Goal: Task Accomplishment & Management: Manage account settings

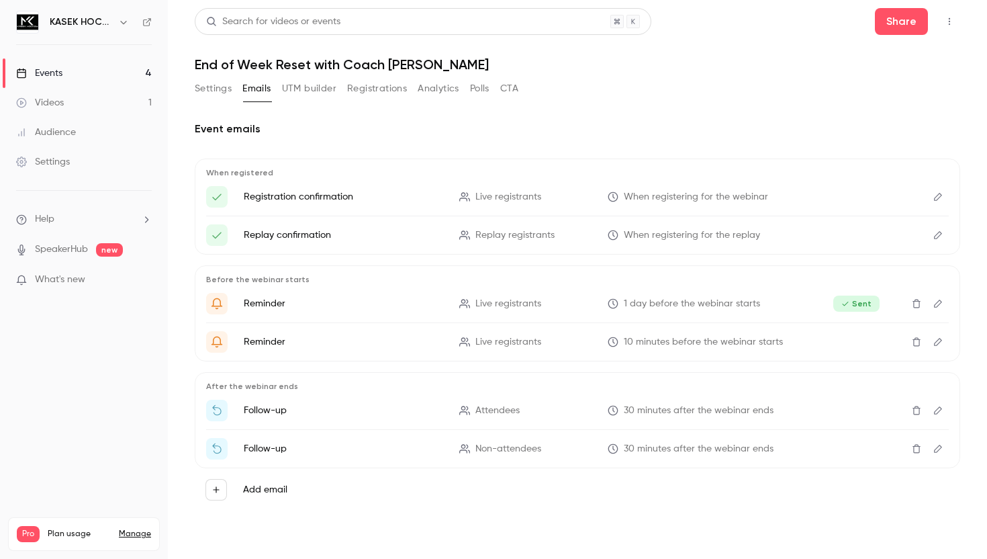
click at [42, 70] on div "Events" at bounding box center [39, 72] width 46 height 13
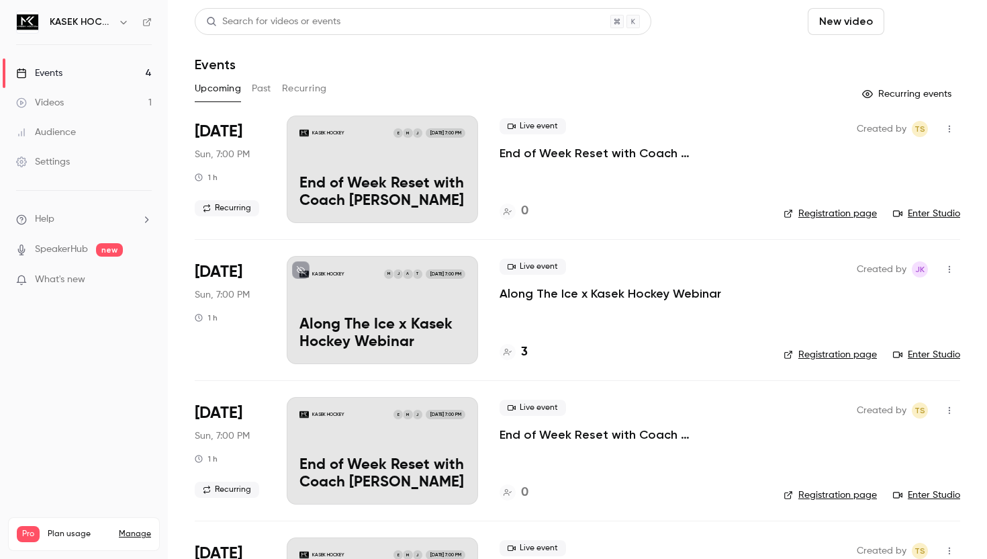
click at [911, 24] on button "Schedule" at bounding box center [925, 21] width 71 height 27
click at [891, 52] on div "One time event" at bounding box center [898, 58] width 102 height 13
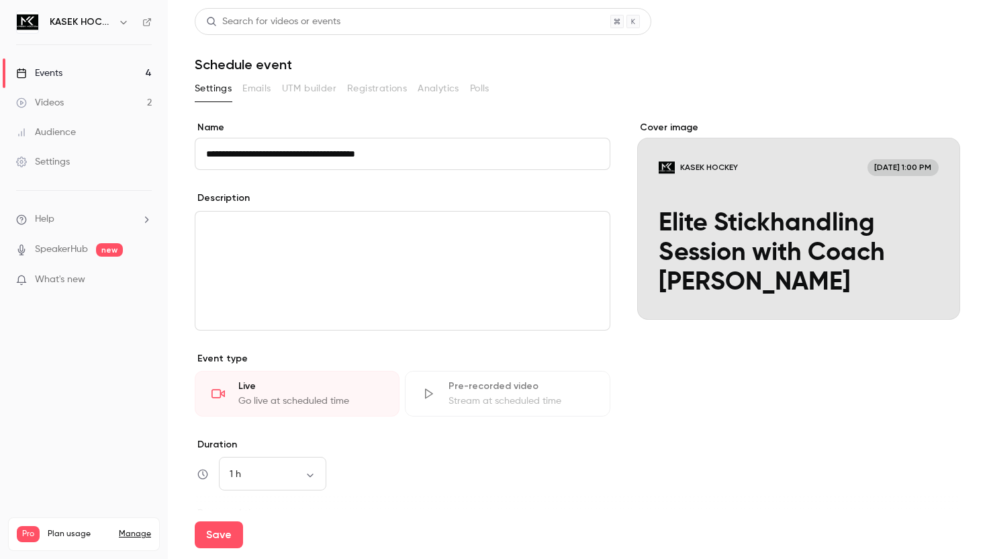
type input "**********"
click at [351, 224] on p "editor" at bounding box center [402, 228] width 393 height 16
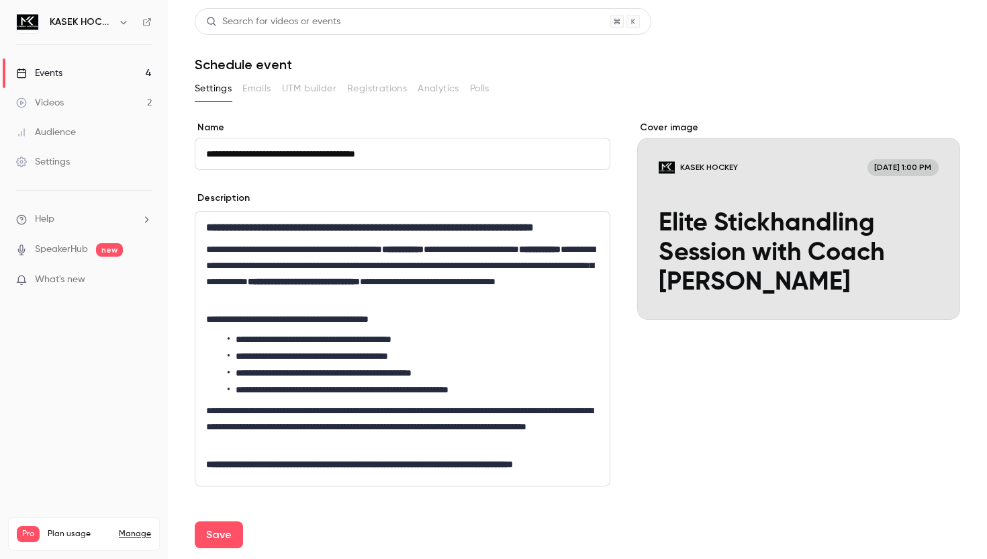
click at [254, 228] on strong "**********" at bounding box center [370, 227] width 328 height 10
drag, startPoint x: 242, startPoint y: 250, endPoint x: 200, endPoint y: 227, distance: 47.5
click at [198, 227] on div "**********" at bounding box center [402, 349] width 414 height 274
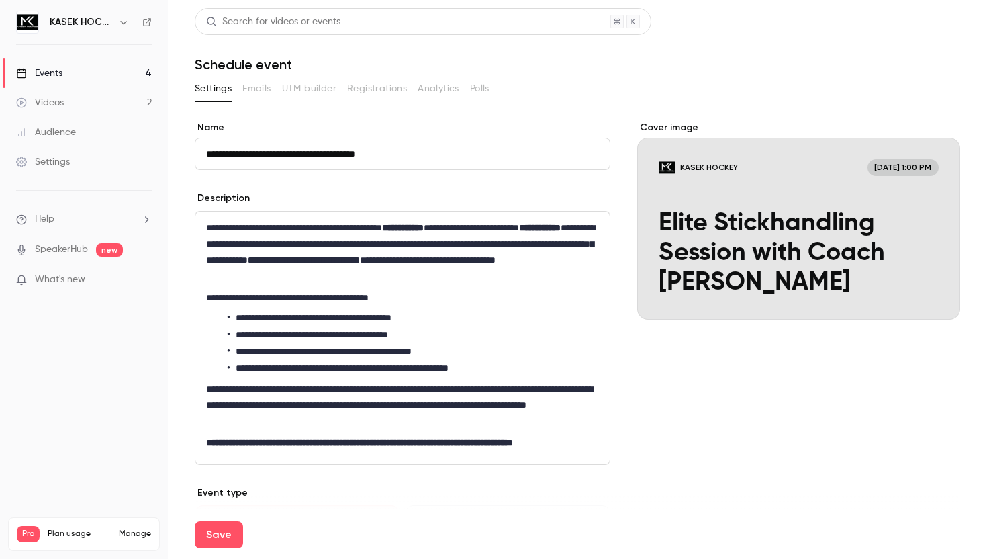
click at [454, 302] on p "**********" at bounding box center [402, 297] width 393 height 16
click at [212, 539] on button "Save" at bounding box center [219, 534] width 48 height 27
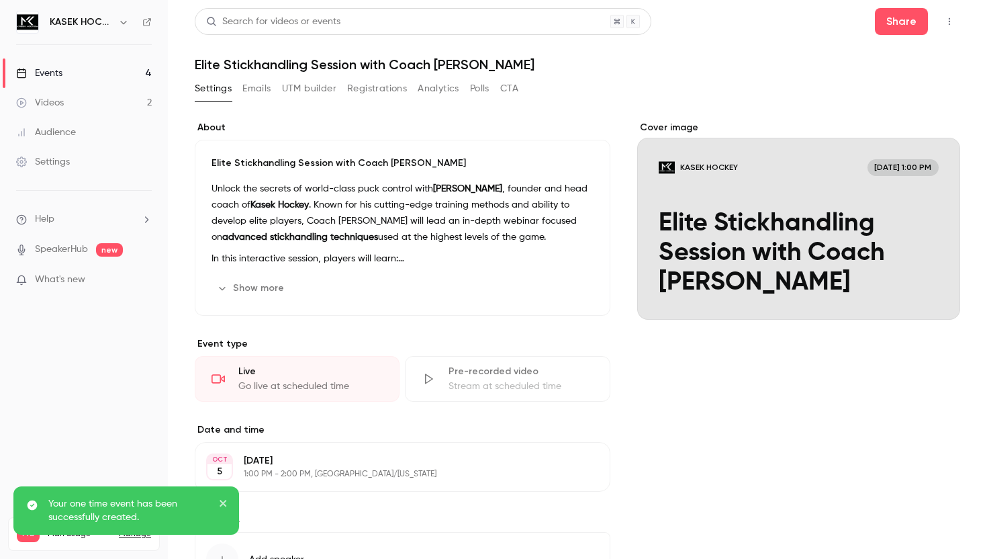
click at [576, 473] on button "Edit" at bounding box center [574, 466] width 49 height 21
click at [655, 466] on div "Cover image KASEK HOCKEY [DATE] 1:00 PM Elite Stickhandling Session with Coach …" at bounding box center [798, 453] width 323 height 664
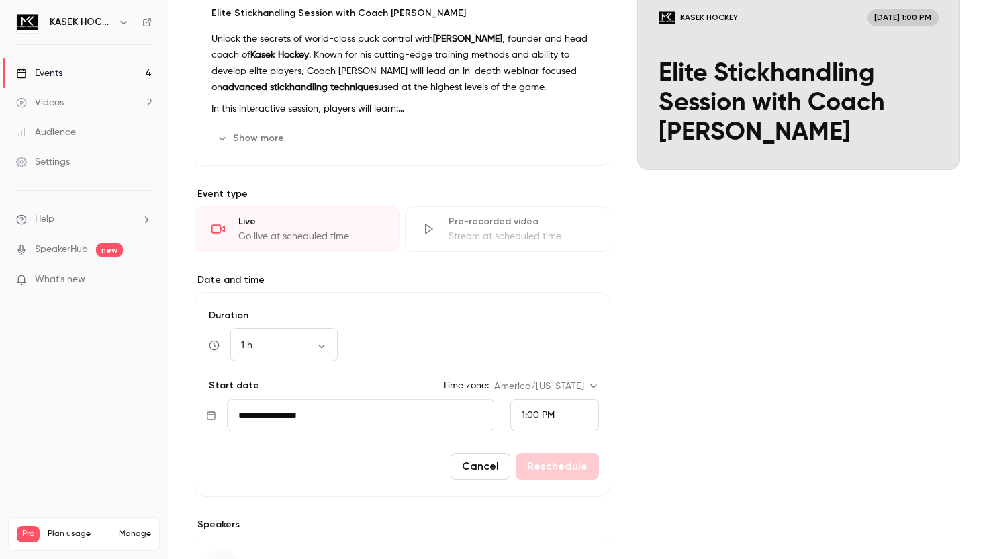
scroll to position [161, 0]
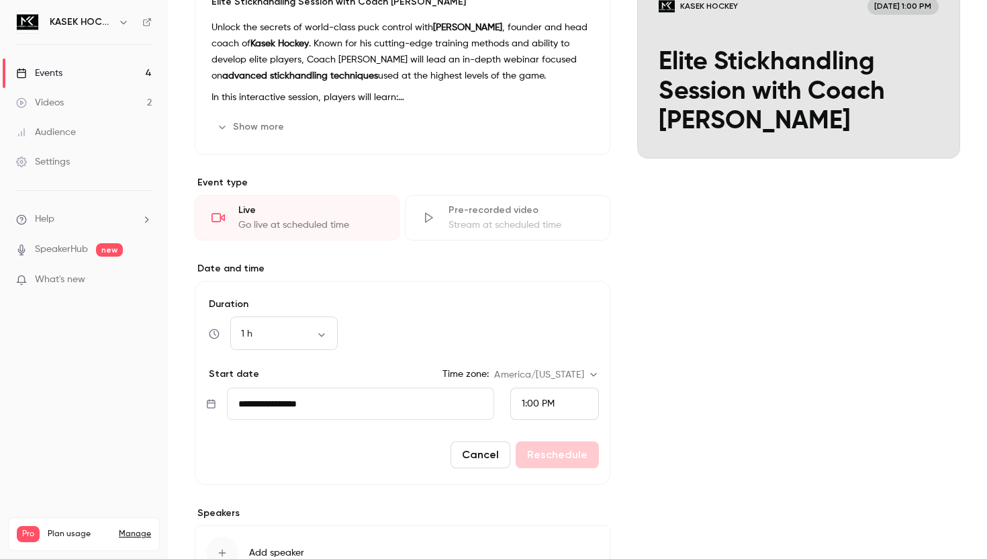
drag, startPoint x: 328, startPoint y: 403, endPoint x: 117, endPoint y: 402, distance: 210.9
click at [118, 403] on div "KASEK HOCKEY Events 4 Videos 2 Audience Settings Help SpeakerHub new What's new…" at bounding box center [493, 279] width 987 height 559
click at [207, 408] on icon at bounding box center [211, 403] width 10 height 11
click at [207, 408] on icon at bounding box center [211, 403] width 8 height 9
click at [352, 406] on input "**********" at bounding box center [360, 403] width 267 height 32
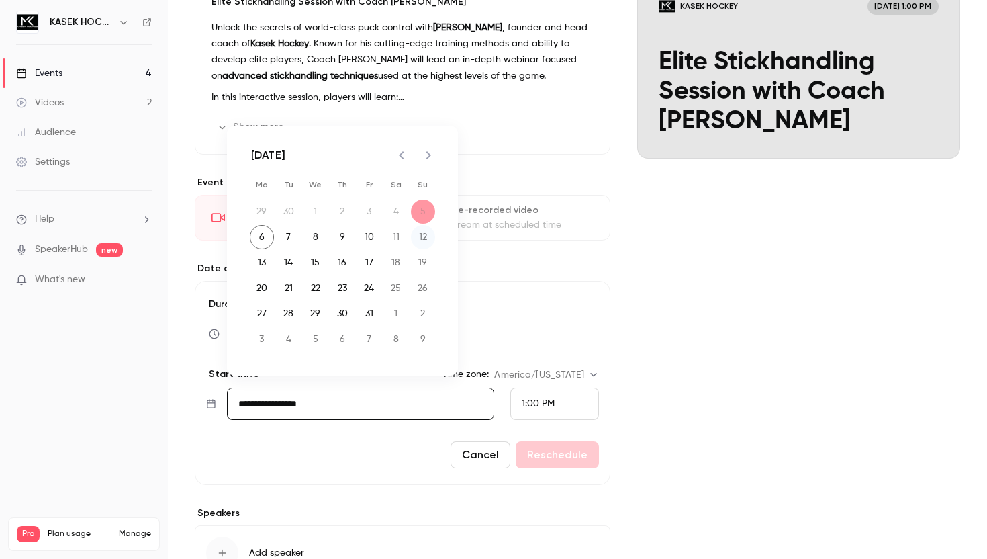
click at [423, 238] on button "12" at bounding box center [423, 237] width 24 height 24
type input "**********"
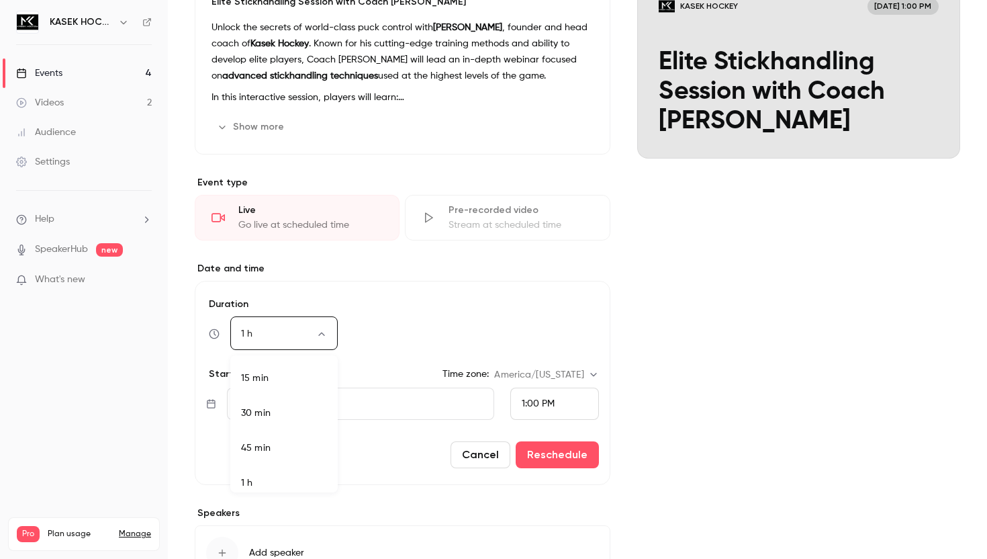
click at [319, 334] on body "KASEK HOCKEY Events 4 Videos 2 Audience Settings Help SpeakerHub new What's new…" at bounding box center [493, 279] width 987 height 559
click at [324, 333] on div at bounding box center [493, 279] width 987 height 559
click at [398, 328] on div "1 h ** ​" at bounding box center [402, 334] width 393 height 32
click at [569, 406] on div "1:00 PM" at bounding box center [554, 403] width 89 height 32
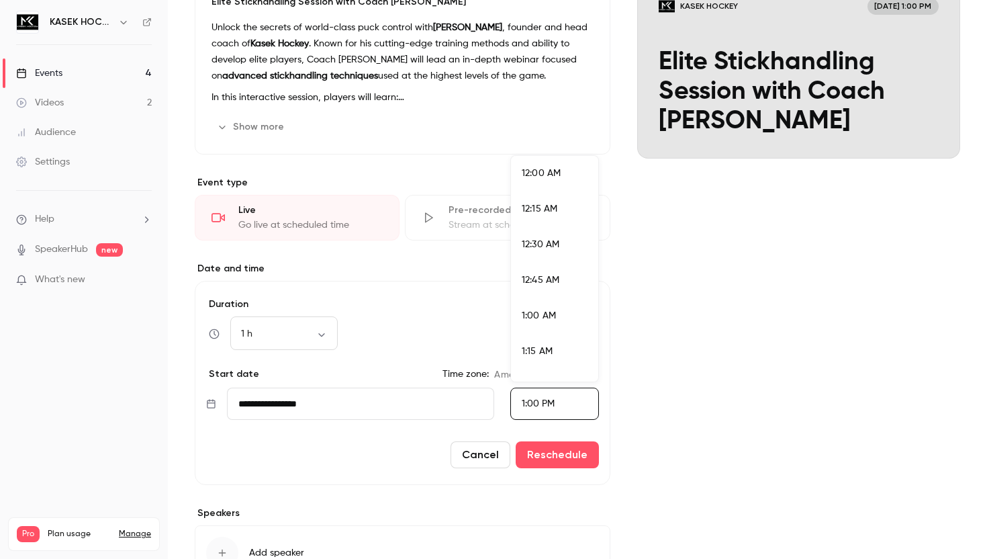
scroll to position [1755, 0]
click at [664, 416] on div at bounding box center [493, 279] width 987 height 559
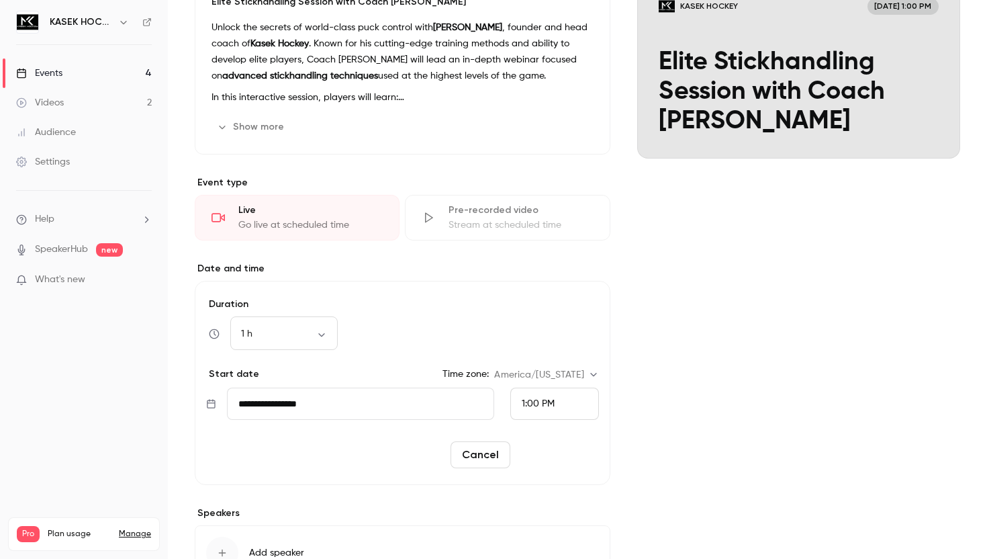
click at [590, 454] on button "Reschedule" at bounding box center [557, 454] width 83 height 27
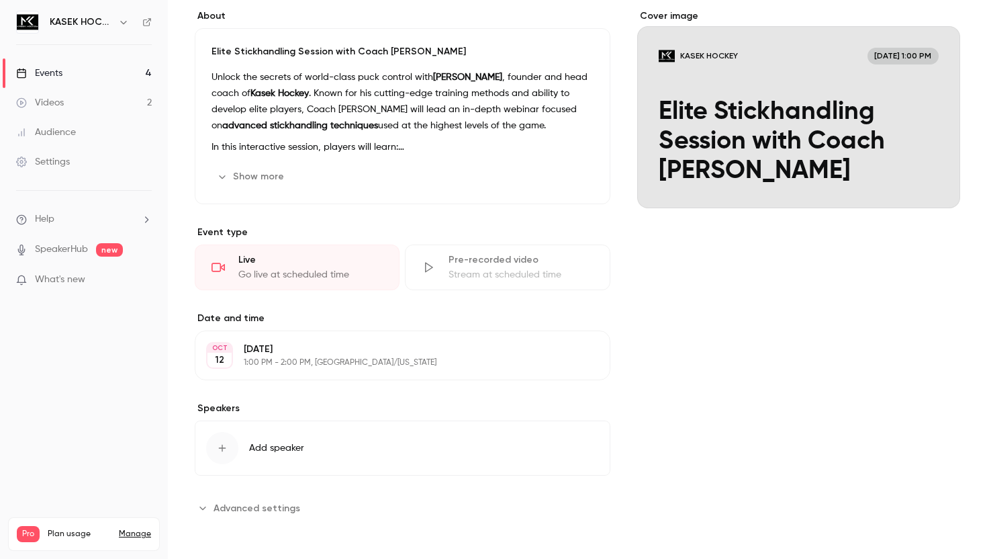
click at [687, 412] on div "Cover image KASEK HOCKEY [DATE] 1:00 PM Elite Stickhandling Session with Coach …" at bounding box center [798, 263] width 323 height 509
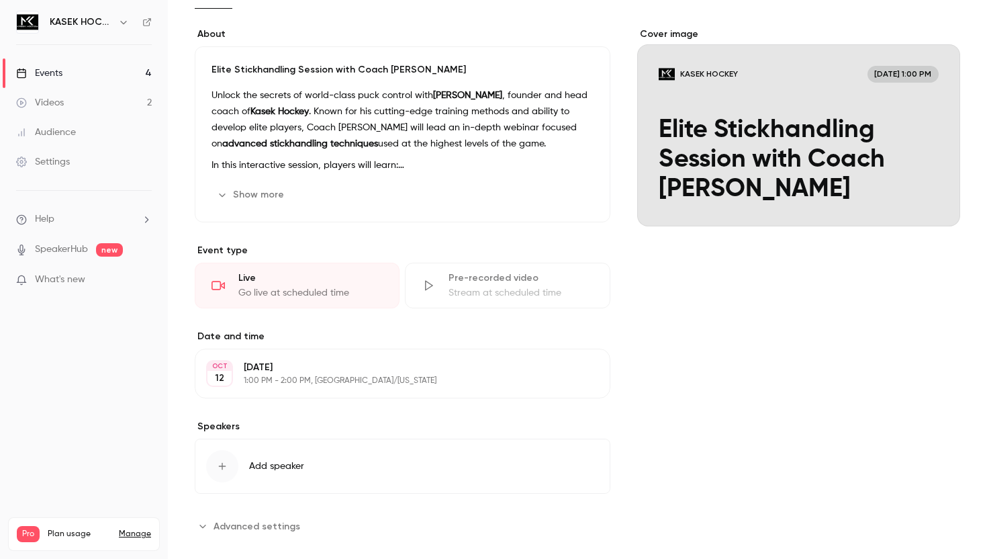
scroll to position [111, 0]
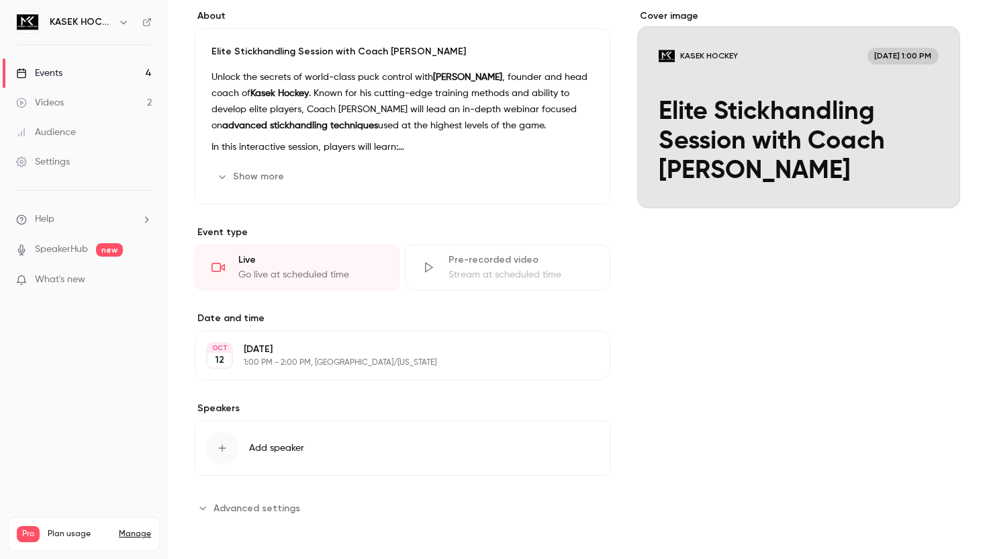
click at [222, 451] on icon "button" at bounding box center [222, 448] width 7 height 7
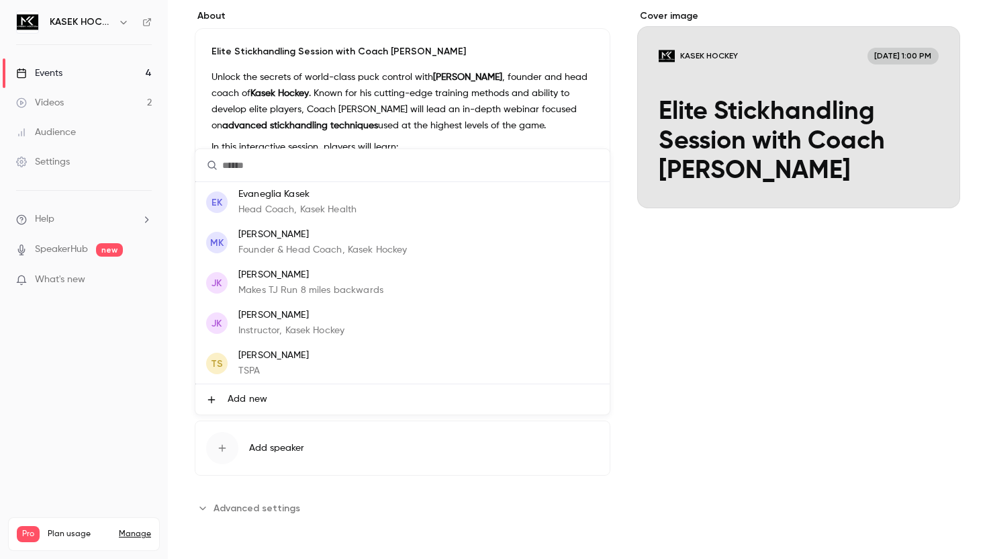
click at [284, 238] on p "[PERSON_NAME]" at bounding box center [322, 235] width 169 height 14
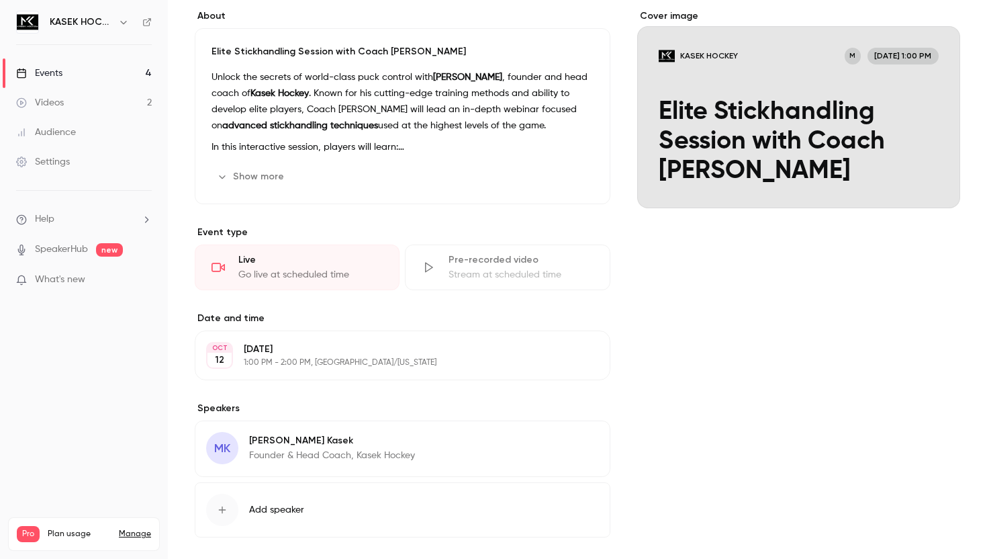
click at [677, 398] on div "Cover image KASEK HOCKEY M [DATE] 1:00 PM Elite Stickhandling Session with Coac…" at bounding box center [798, 294] width 323 height 571
click at [715, 415] on div "Cover image KASEK HOCKEY M [DATE] 1:00 PM Elite Stickhandling Session with Coac…" at bounding box center [798, 294] width 323 height 571
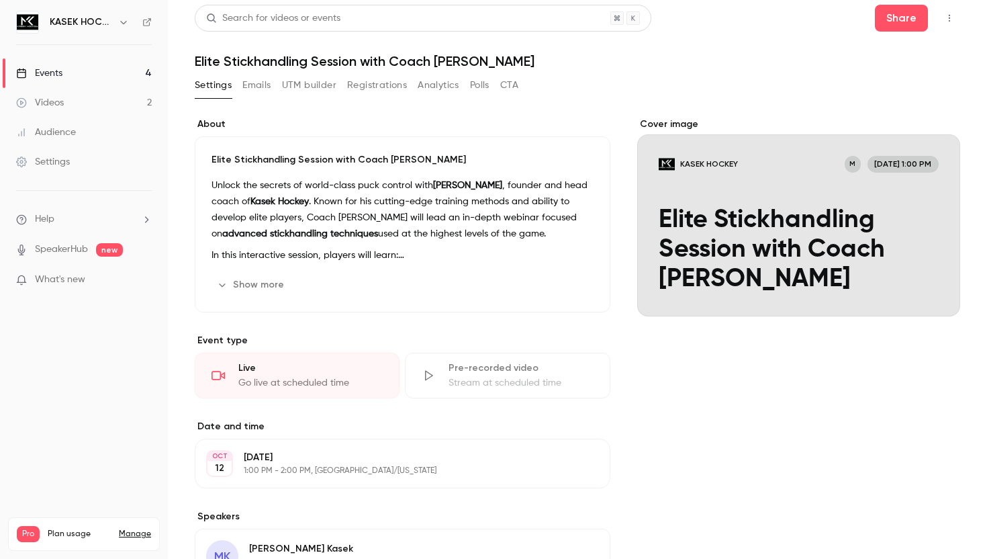
scroll to position [0, 0]
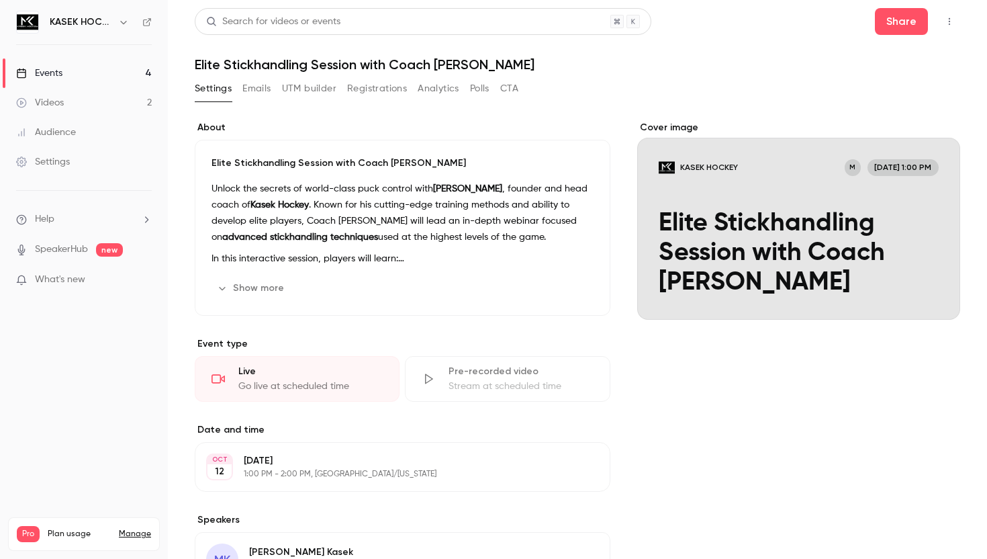
click at [801, 52] on header "Search for videos or events Share Elite Stickhandling Session with Coach [PERSO…" at bounding box center [578, 40] width 766 height 64
click at [899, 22] on button "Share" at bounding box center [901, 21] width 53 height 27
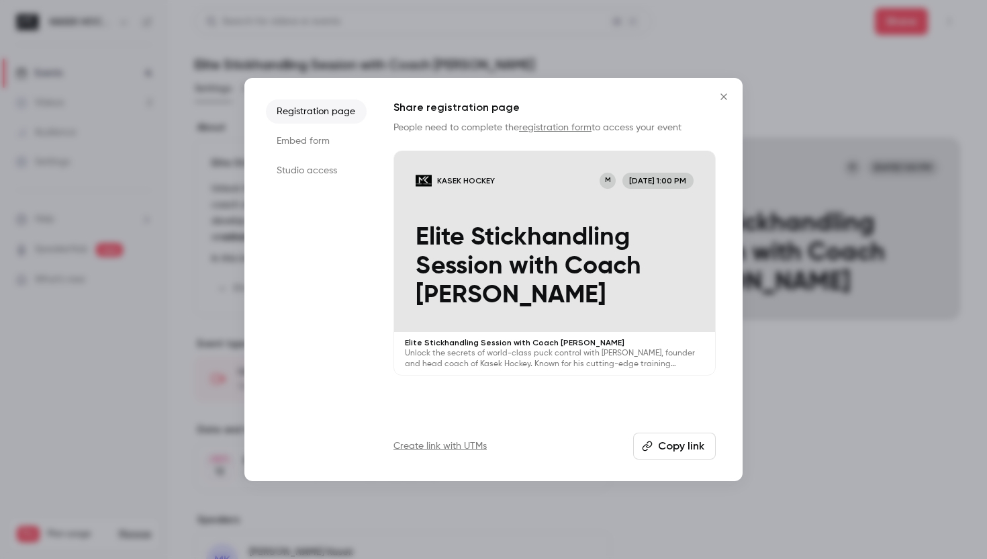
click at [687, 447] on button "Copy link" at bounding box center [674, 445] width 83 height 27
click at [829, 406] on div at bounding box center [493, 279] width 987 height 559
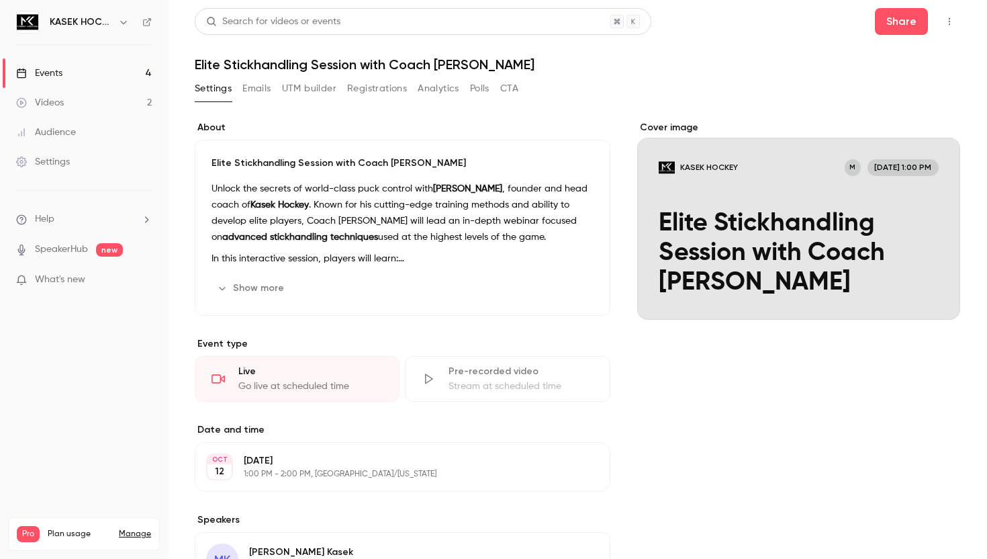
click at [486, 382] on div "Stream at scheduled time" at bounding box center [521, 385] width 144 height 13
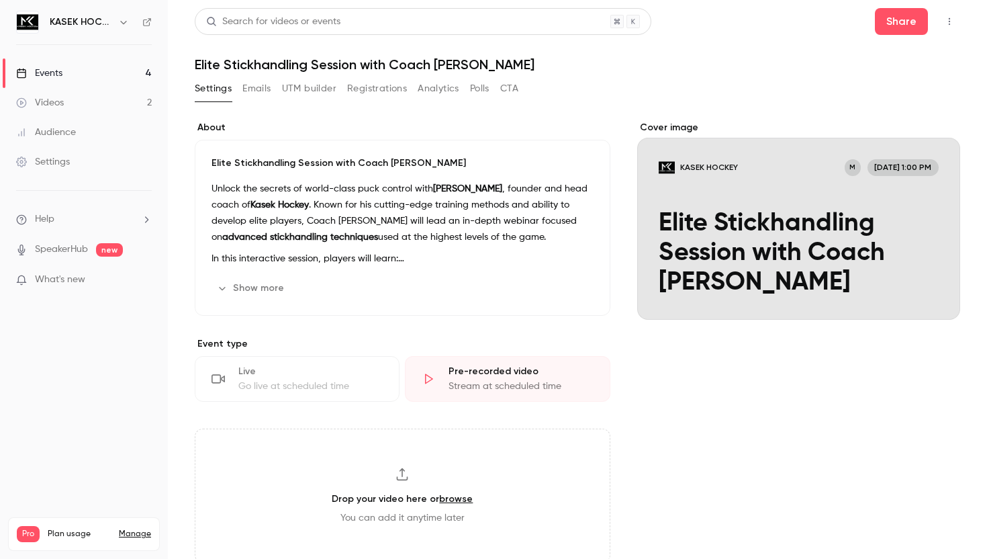
click at [686, 85] on div "Settings Emails UTM builder Registrations Analytics Polls CTA" at bounding box center [578, 91] width 766 height 27
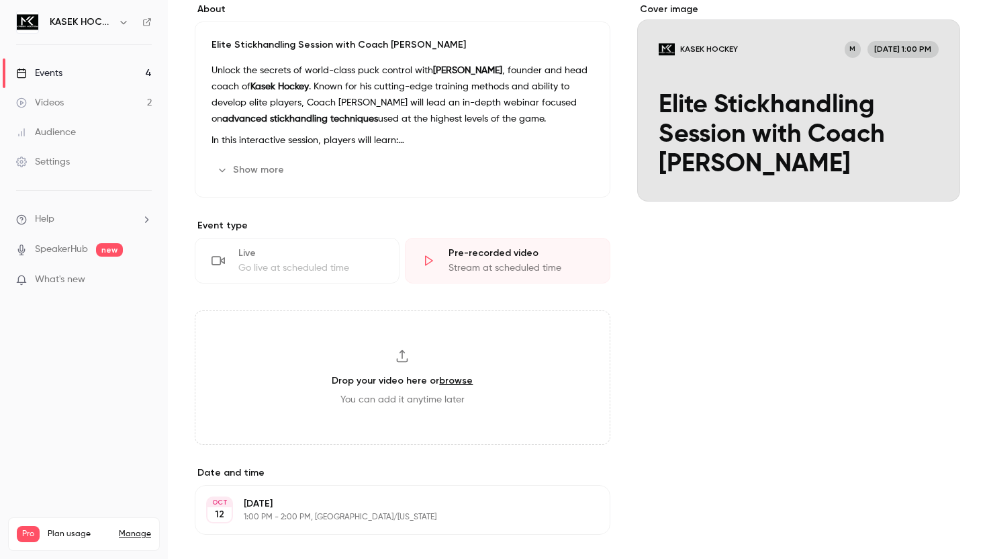
scroll to position [134, 0]
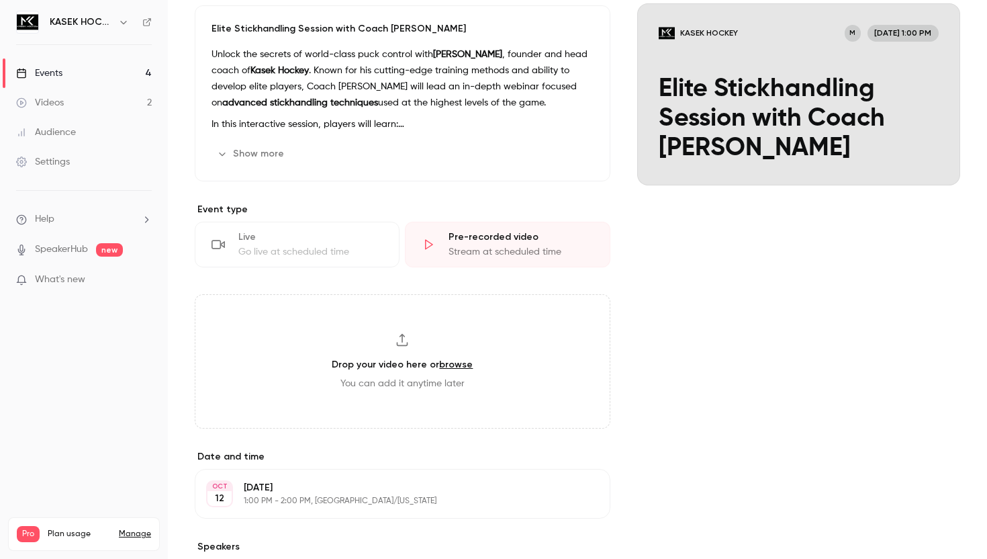
click at [755, 389] on div "Cover image KASEK HOCKEY M [DATE] 1:00 PM Elite Stickhandling Session with Coac…" at bounding box center [798, 353] width 323 height 732
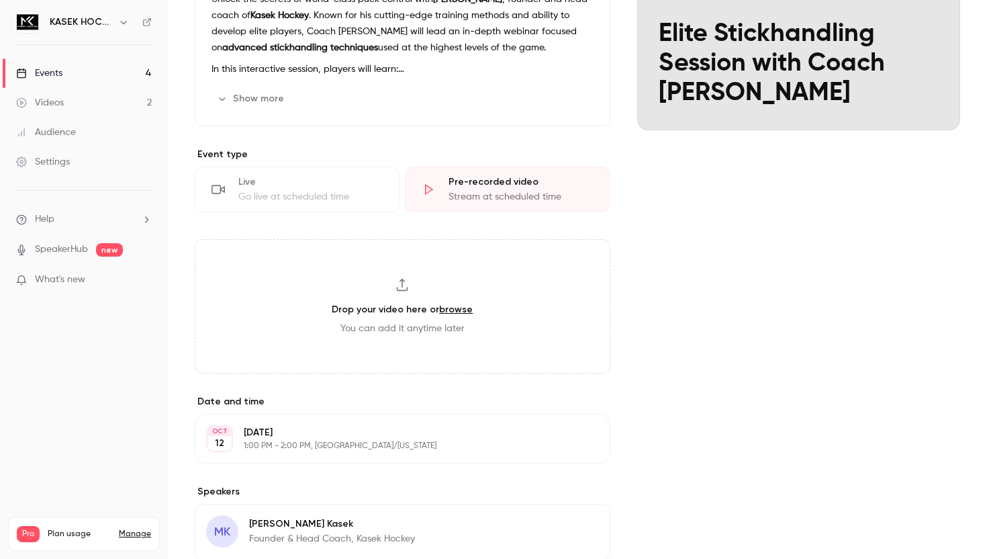
scroll to position [188, 0]
click at [753, 287] on div "Cover image KASEK HOCKEY M [DATE] 1:00 PM Elite Stickhandling Session with Coac…" at bounding box center [798, 299] width 323 height 732
click at [342, 181] on div "Live" at bounding box center [310, 183] width 144 height 13
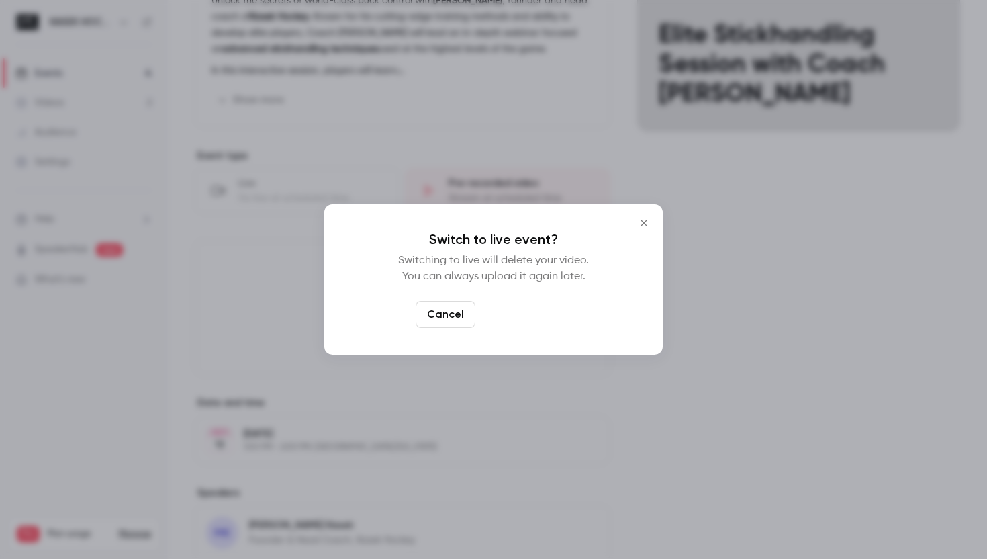
click at [526, 315] on button "Switch to live" at bounding box center [526, 314] width 91 height 27
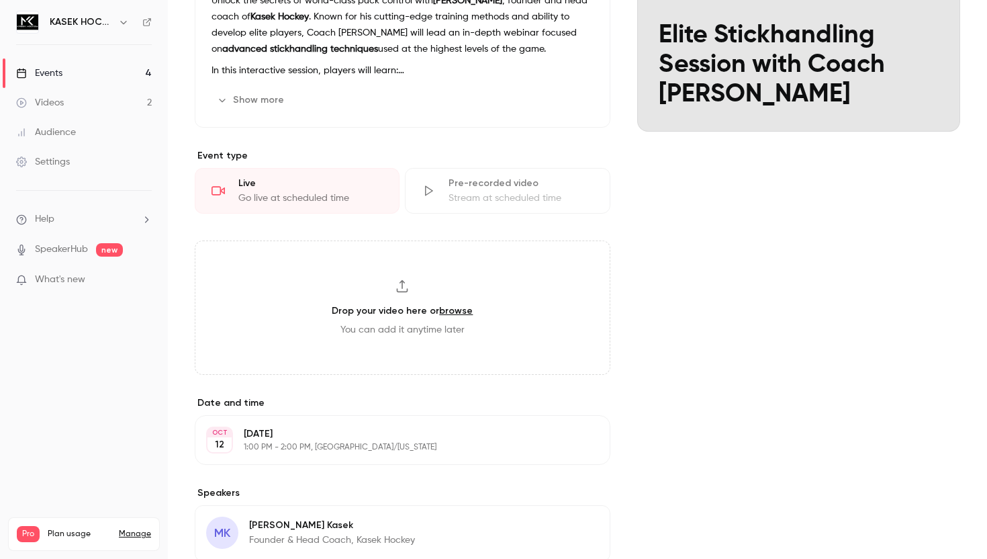
scroll to position [173, 0]
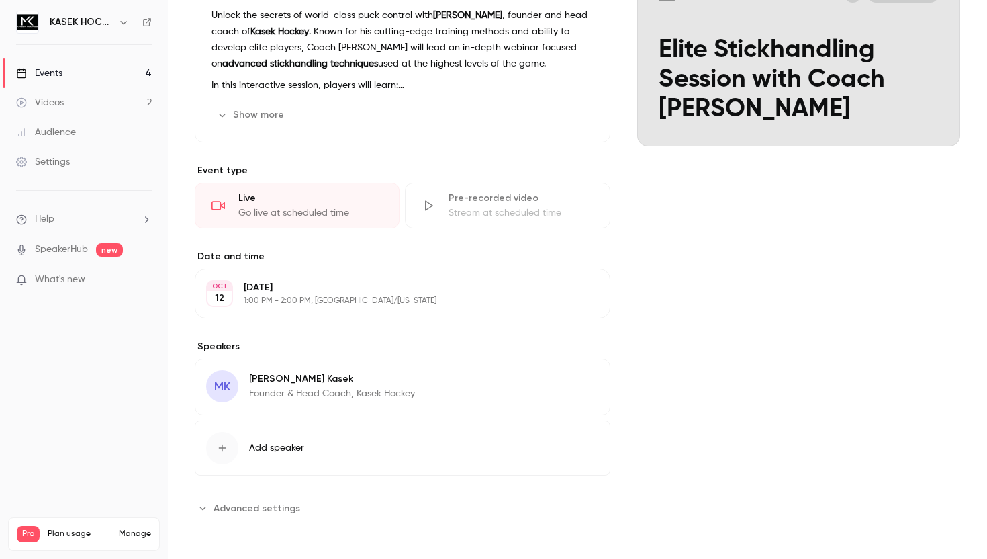
click at [705, 272] on div "Cover image KASEK HOCKEY M [DATE] 1:00 PM Elite Stickhandling Session with Coac…" at bounding box center [798, 233] width 323 height 571
click at [555, 299] on button "Edit" at bounding box center [574, 293] width 49 height 21
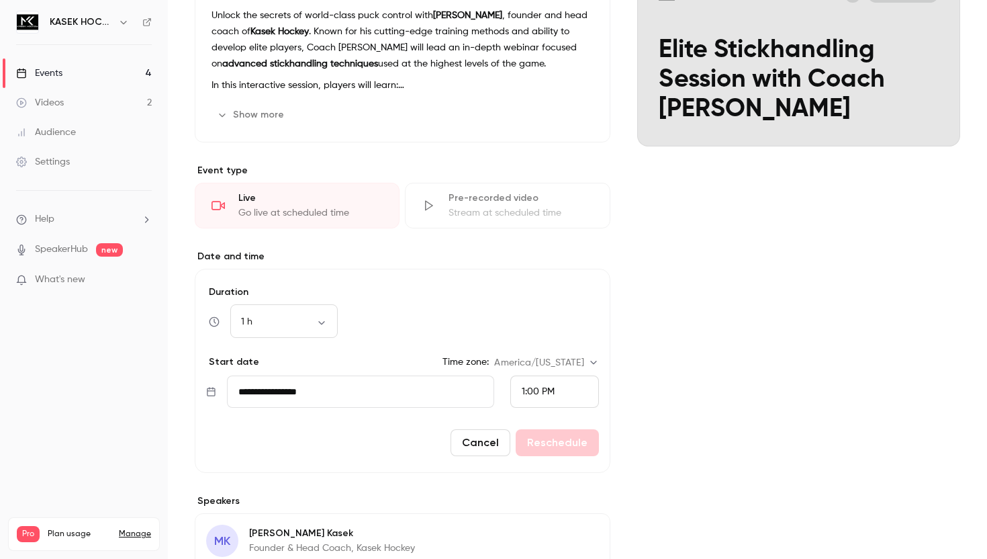
click at [327, 382] on input "**********" at bounding box center [360, 391] width 267 height 32
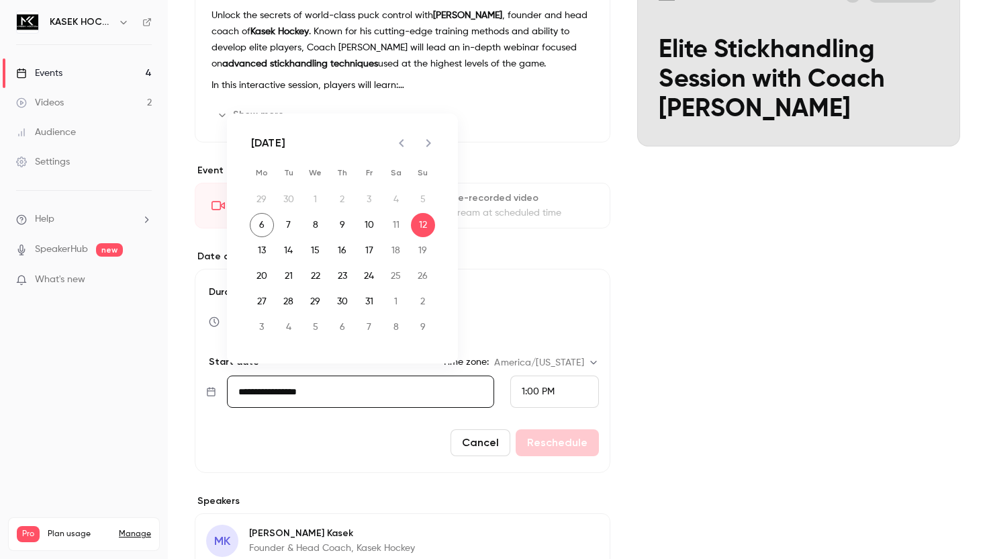
click at [634, 250] on div "About Elite Stickhandling Session with Coach [PERSON_NAME] Unlock the secrets o…" at bounding box center [578, 310] width 766 height 725
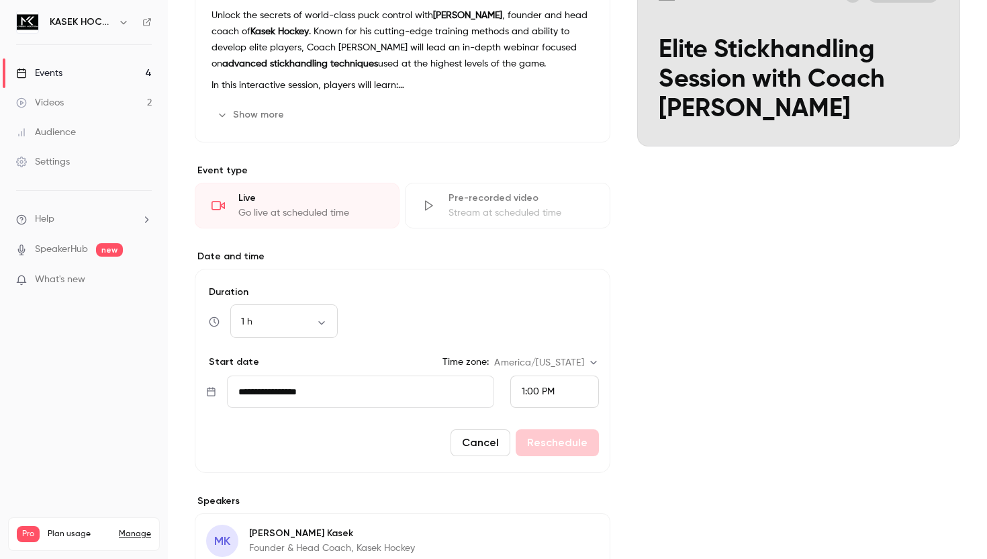
click at [479, 192] on div "Pre-recorded video" at bounding box center [521, 197] width 144 height 13
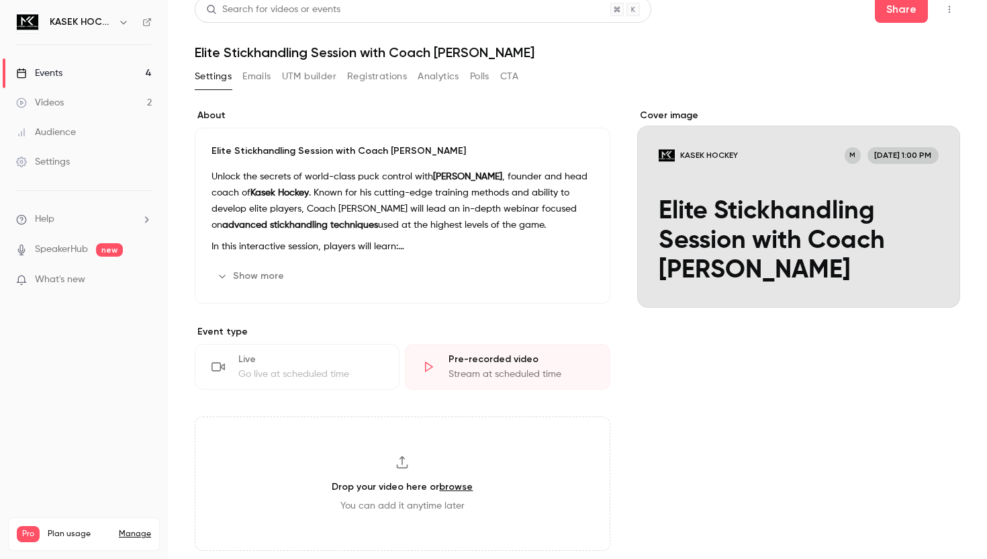
scroll to position [0, 0]
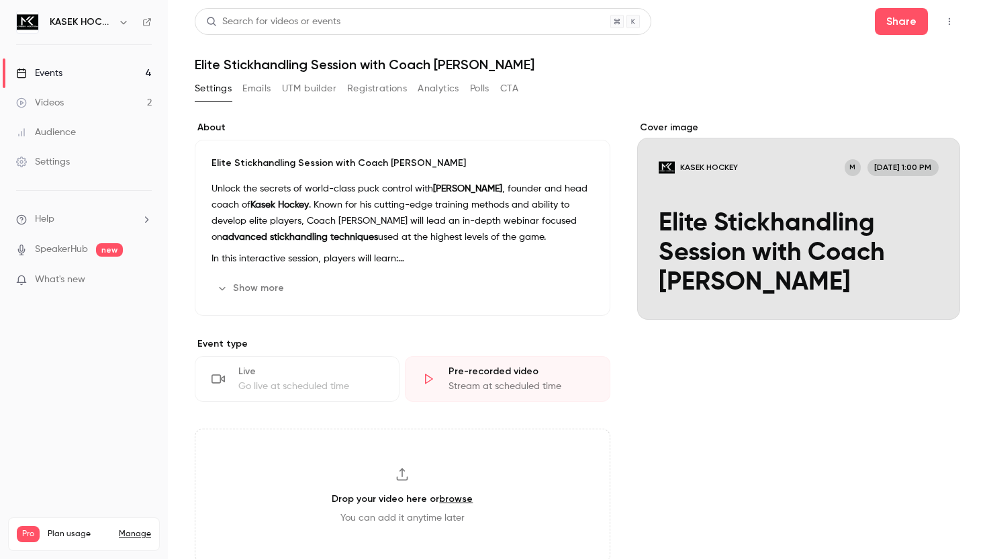
click at [298, 376] on div "Live" at bounding box center [310, 371] width 144 height 13
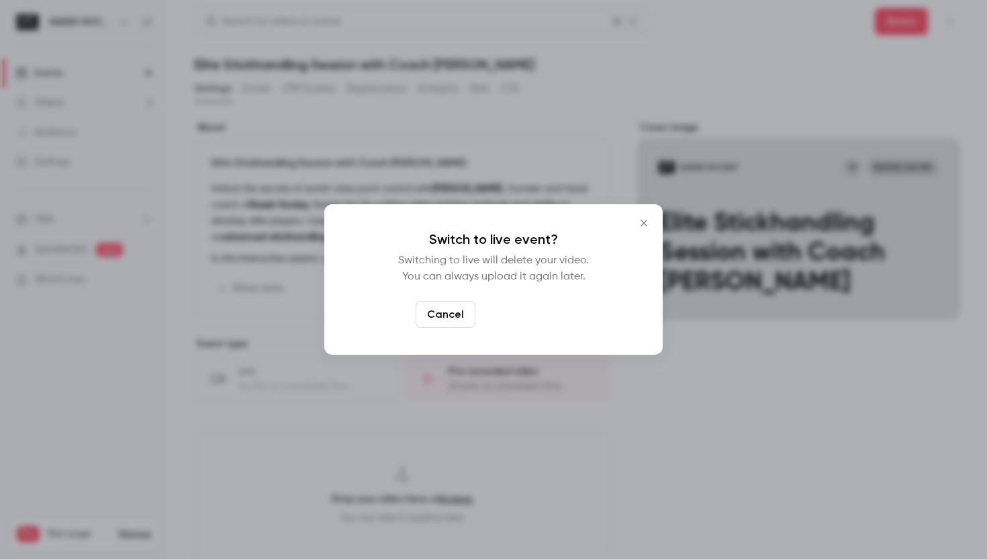
click at [539, 319] on button "Switch to live" at bounding box center [526, 314] width 91 height 27
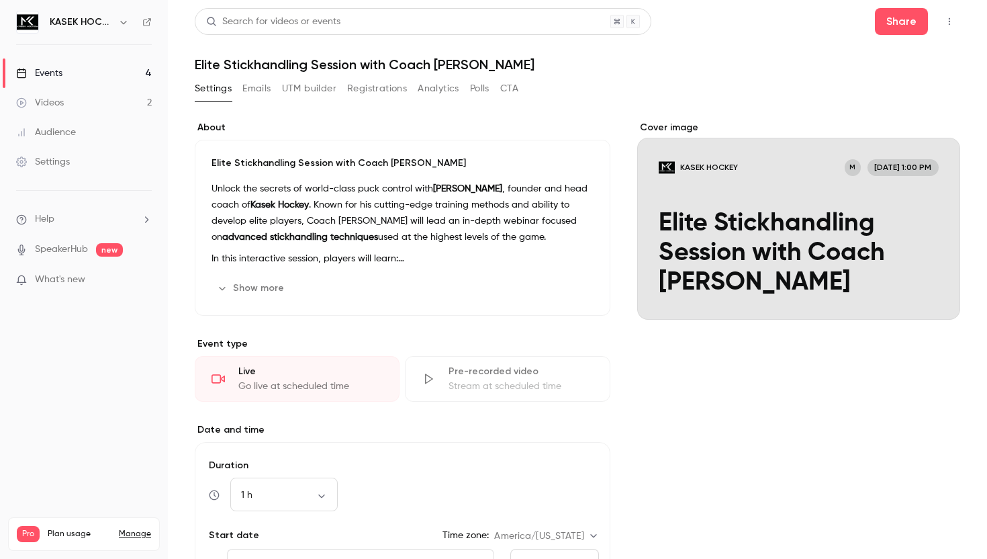
click at [731, 454] on div "Cover image KASEK HOCKEY M [DATE] 1:00 PM Elite Stickhandling Session with Coac…" at bounding box center [798, 483] width 323 height 725
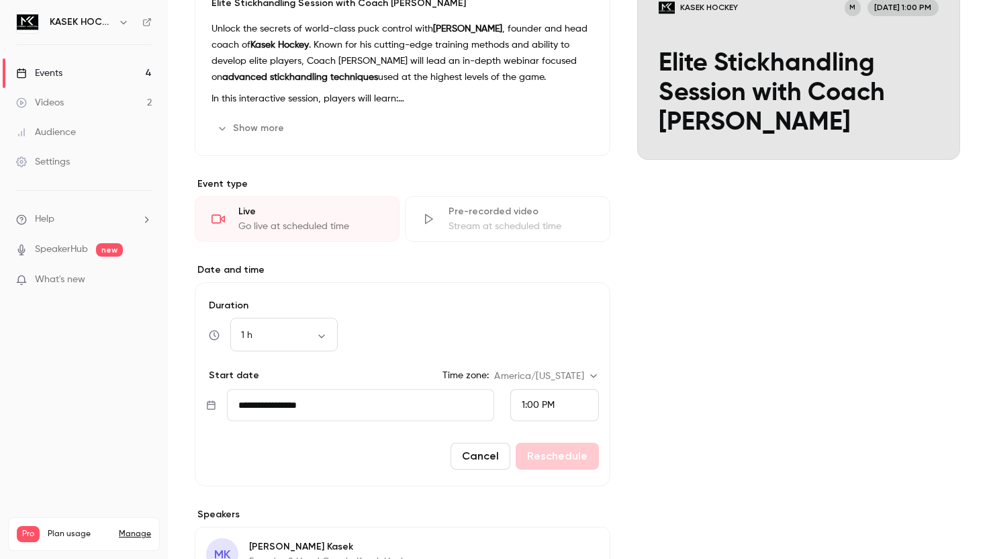
scroll to position [161, 0]
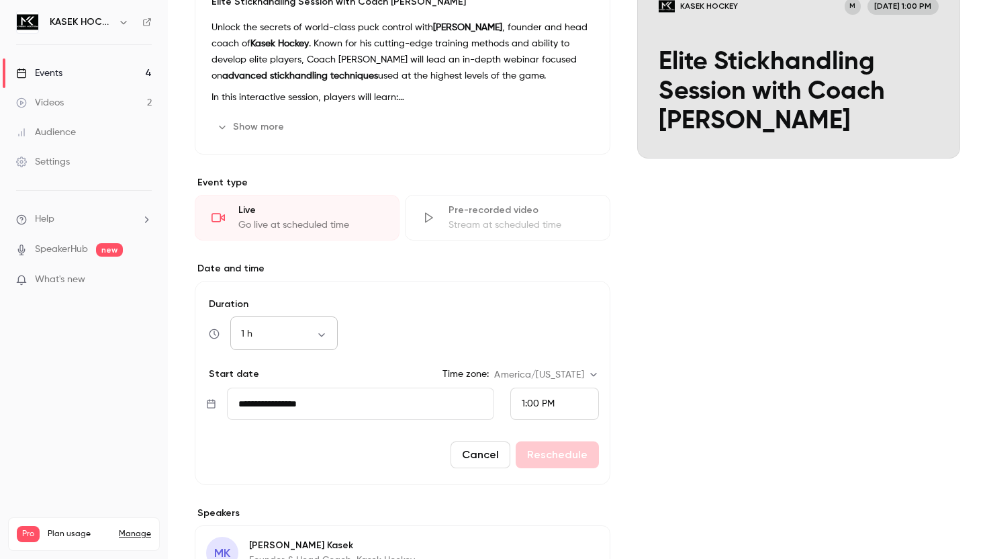
click at [330, 340] on div "1 h ** ​" at bounding box center [283, 334] width 107 height 32
click at [324, 337] on body "KASEK HOCKEY Events 4 Videos 2 Audience Settings Help SpeakerHub new What's new…" at bounding box center [493, 279] width 987 height 559
click at [286, 410] on li "30 min" at bounding box center [283, 404] width 107 height 35
type input "**"
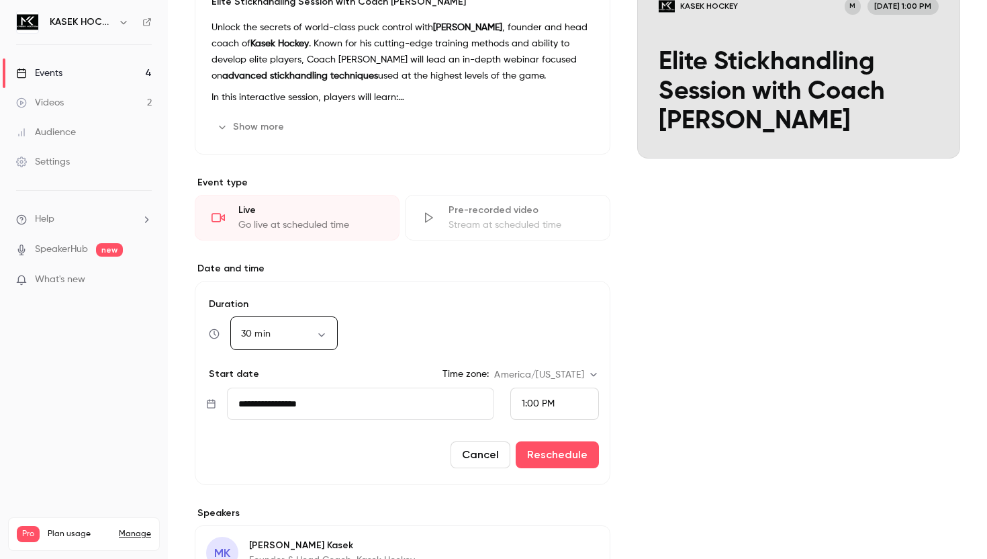
click at [725, 344] on div "Cover image KASEK HOCKEY M [DATE] 1:00 PM Elite Stickhandling Session with Coac…" at bounding box center [798, 322] width 323 height 725
click at [430, 400] on input "**********" at bounding box center [360, 403] width 267 height 32
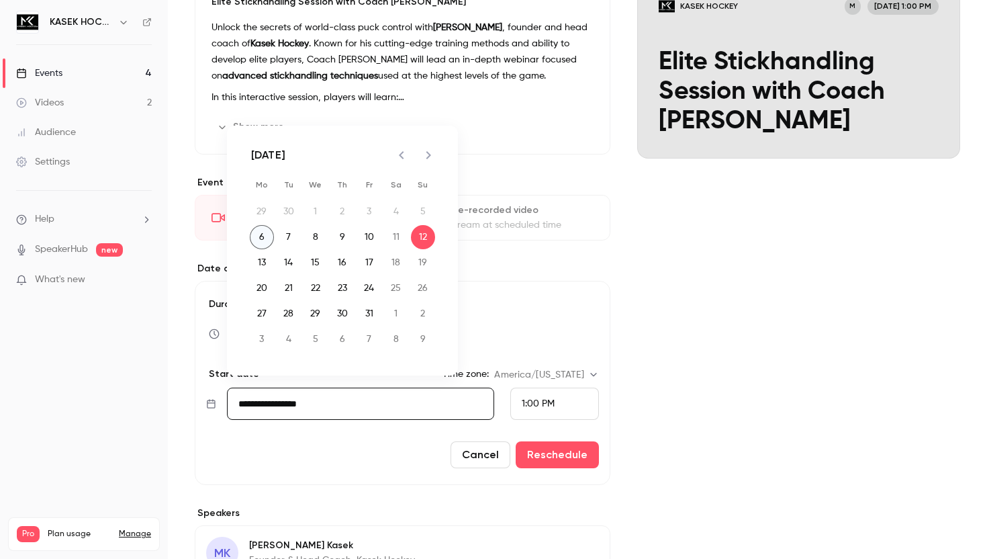
click at [265, 238] on button "6" at bounding box center [262, 237] width 24 height 24
type input "**********"
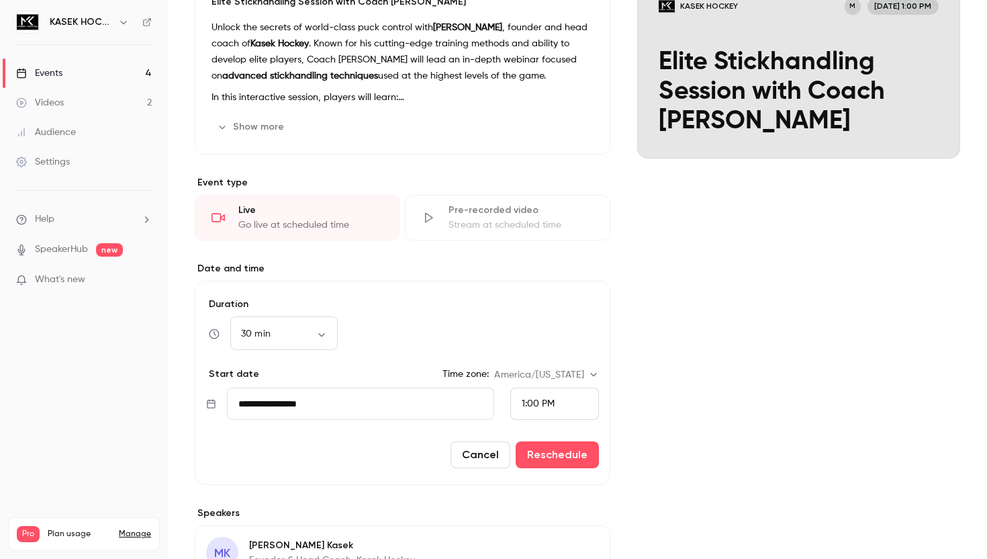
click at [458, 402] on input "**********" at bounding box center [360, 403] width 267 height 32
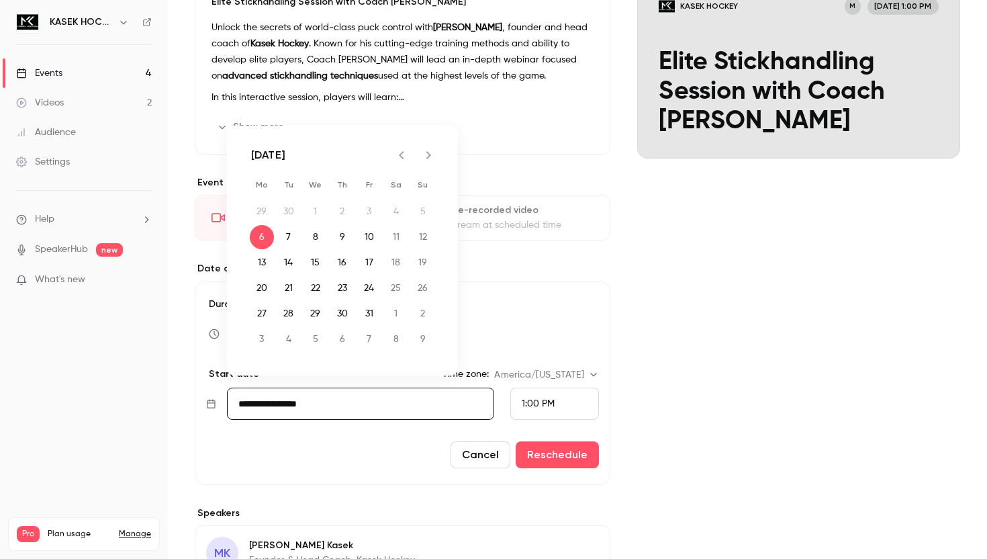
click at [548, 416] on div "1:00 PM" at bounding box center [554, 403] width 89 height 32
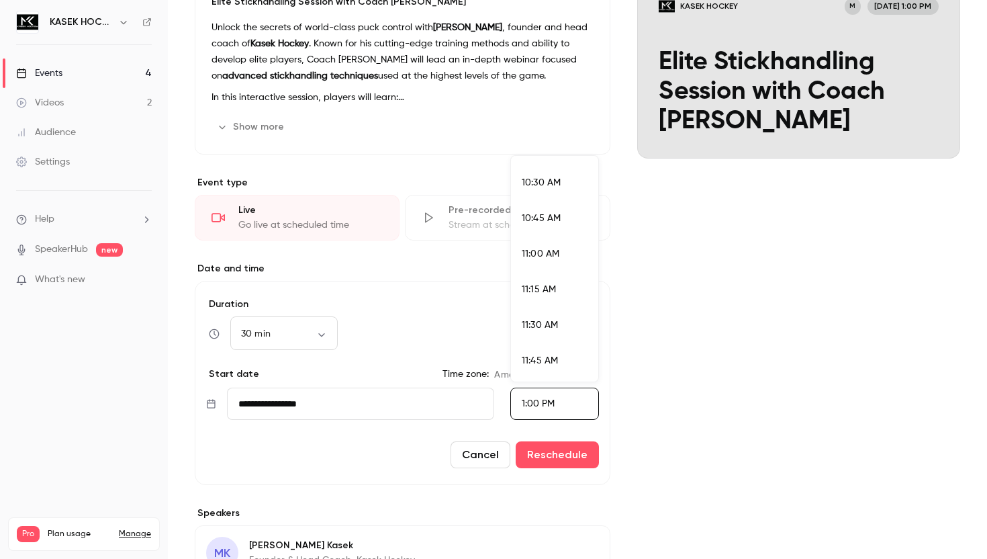
scroll to position [1460, 0]
click at [560, 210] on span "10:30 AM" at bounding box center [541, 207] width 39 height 9
click at [711, 323] on div "Cover image KASEK HOCKEY M [DATE] 1:00 PM Elite Stickhandling Session with Coac…" at bounding box center [798, 322] width 323 height 725
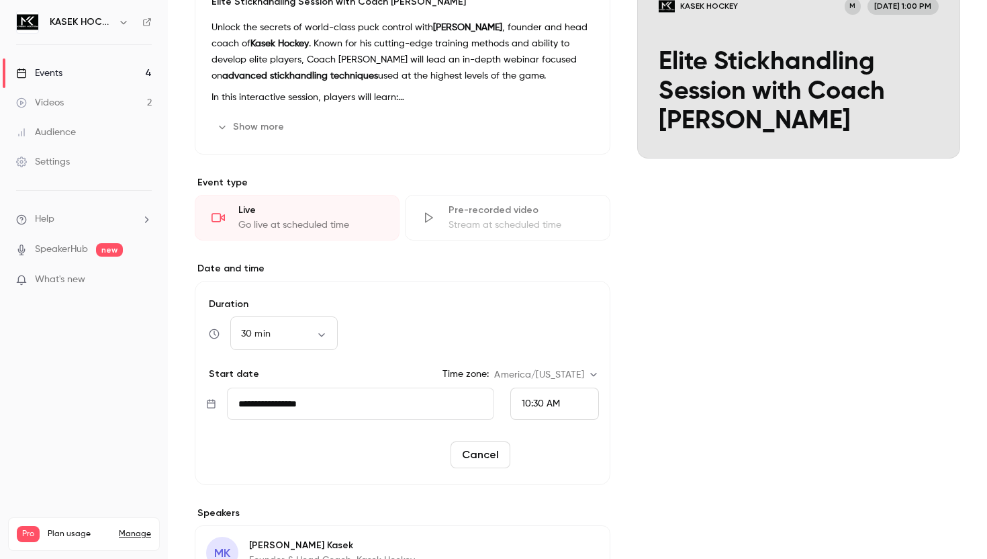
click at [575, 464] on button "Reschedule" at bounding box center [557, 454] width 83 height 27
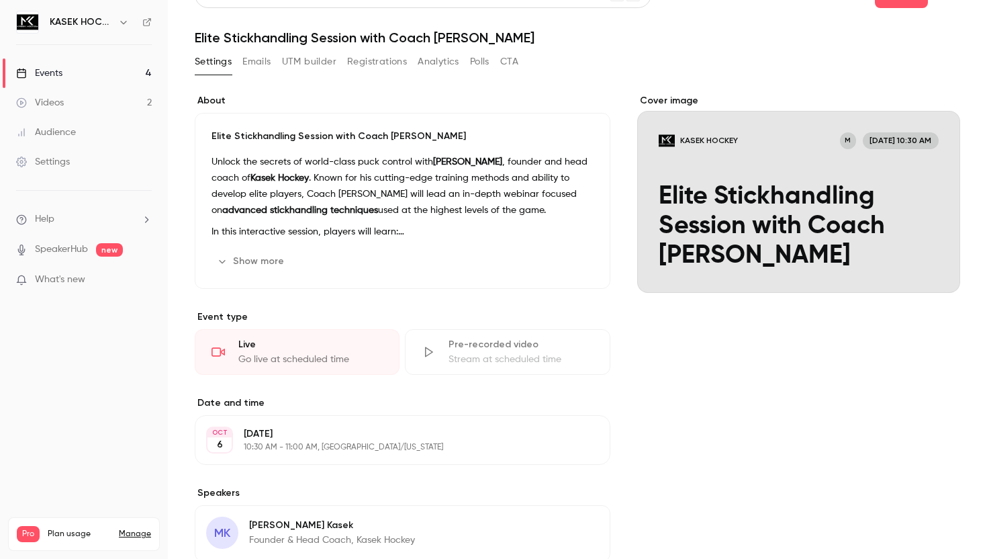
scroll to position [0, 0]
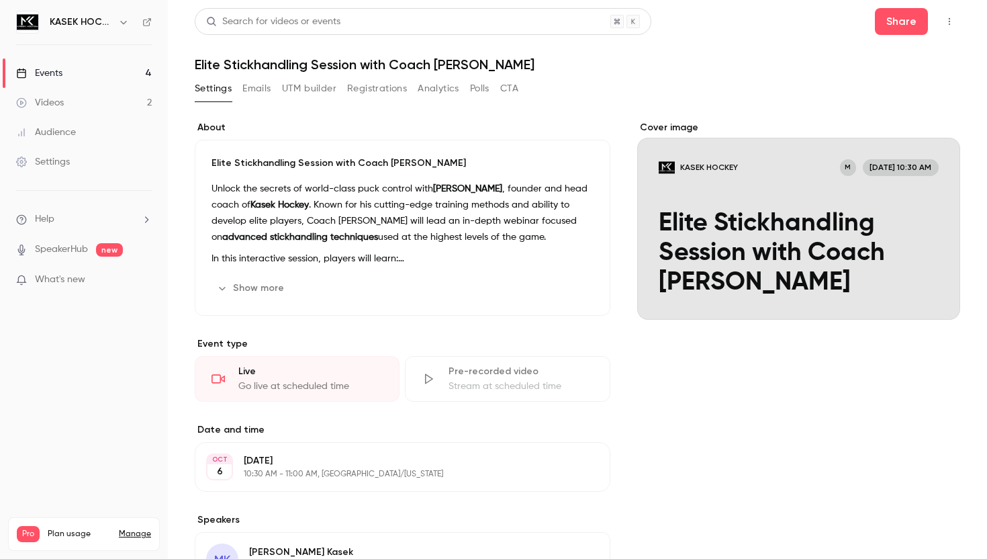
click at [948, 12] on button "button" at bounding box center [949, 21] width 21 height 21
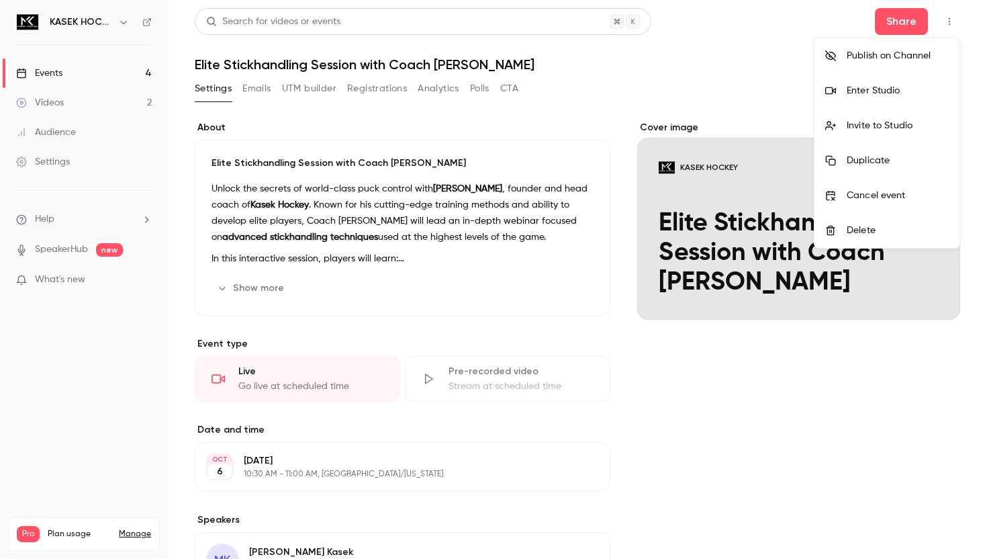
click at [875, 89] on div "Enter Studio" at bounding box center [898, 90] width 102 height 13
